Goal: Navigation & Orientation: Find specific page/section

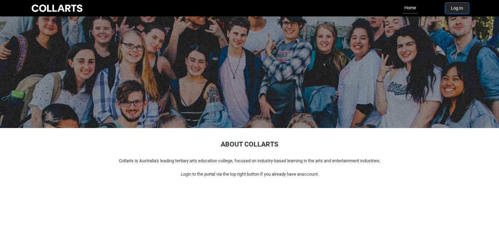
click at [457, 9] on button "Log In" at bounding box center [457, 8] width 24 height 11
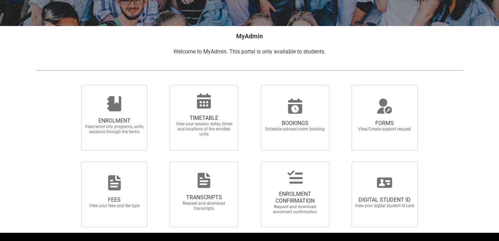
scroll to position [127, 0]
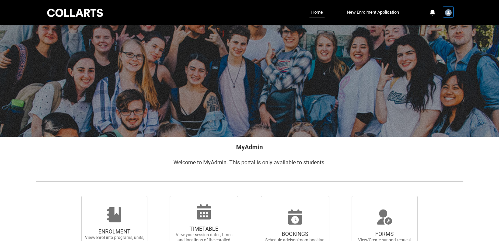
click at [446, 11] on img "User Profile Student.mtilly.20253321" at bounding box center [447, 12] width 7 height 7
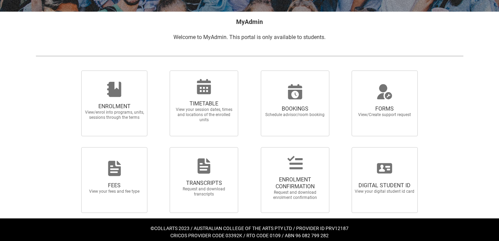
scroll to position [130, 0]
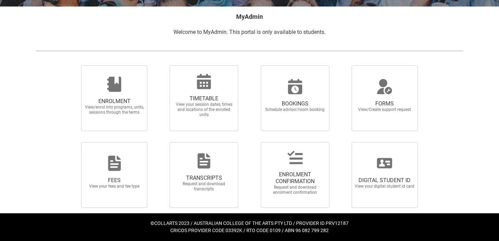
click at [51, 98] on div at bounding box center [249, 98] width 438 height 77
click at [44, 118] on div at bounding box center [249, 98] width 438 height 77
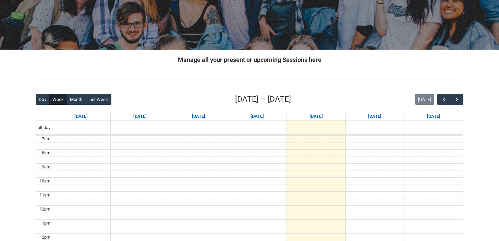
scroll to position [89, 0]
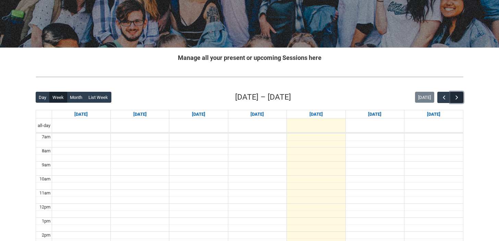
click at [462, 98] on button "button" at bounding box center [456, 97] width 13 height 11
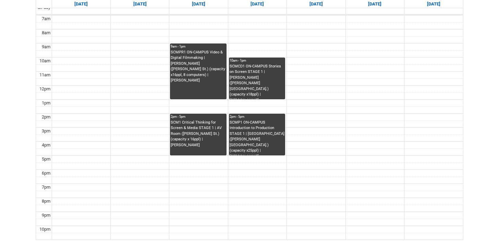
scroll to position [209, 0]
